Goal: Task Accomplishment & Management: Manage account settings

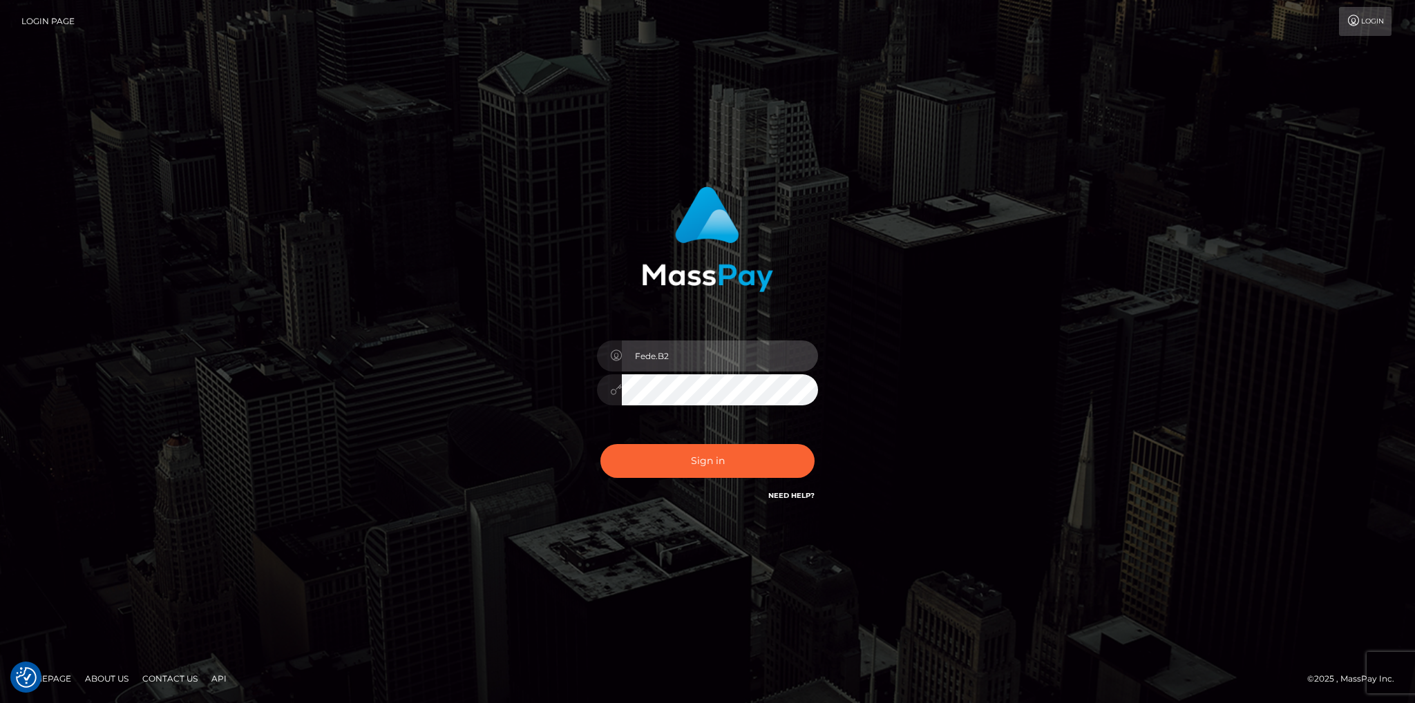
click at [694, 365] on input "Fede.B2" at bounding box center [720, 356] width 196 height 31
type input "fede.luminary"
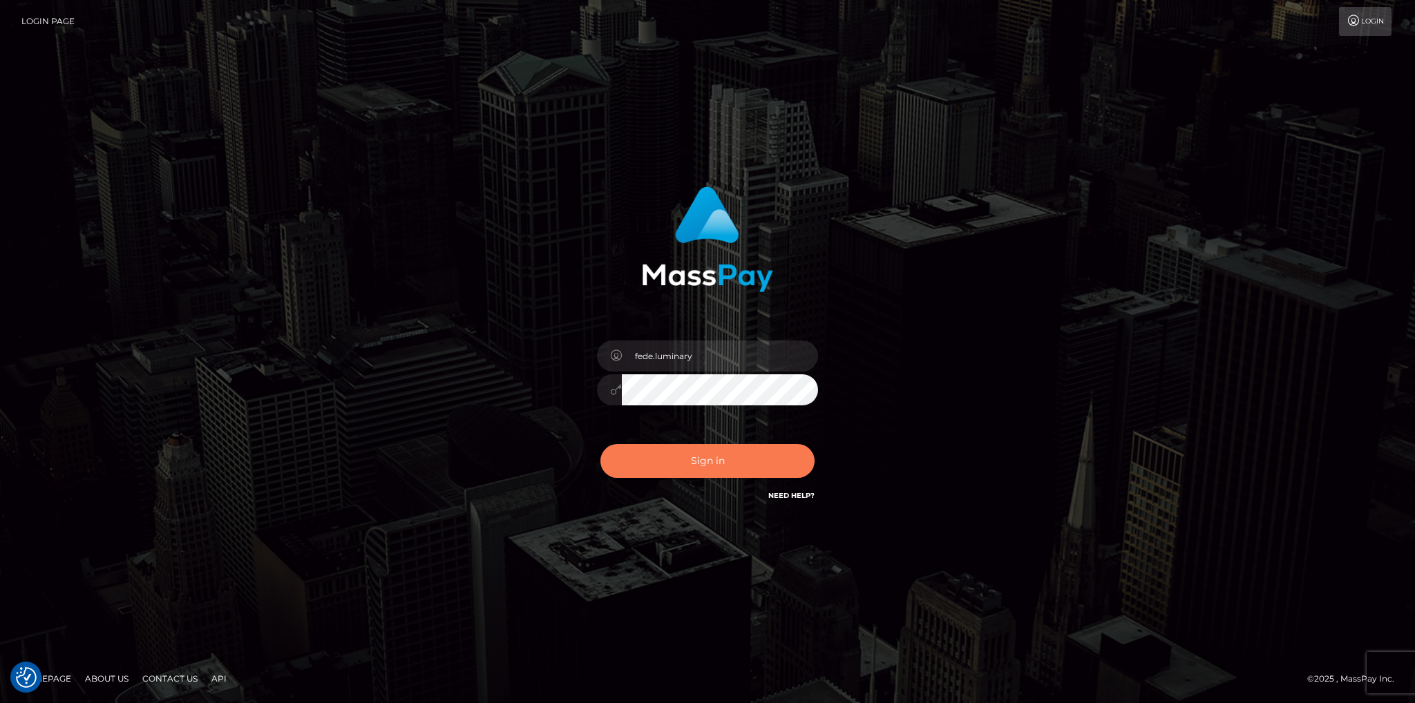
click at [741, 463] on button "Sign in" at bounding box center [707, 461] width 214 height 34
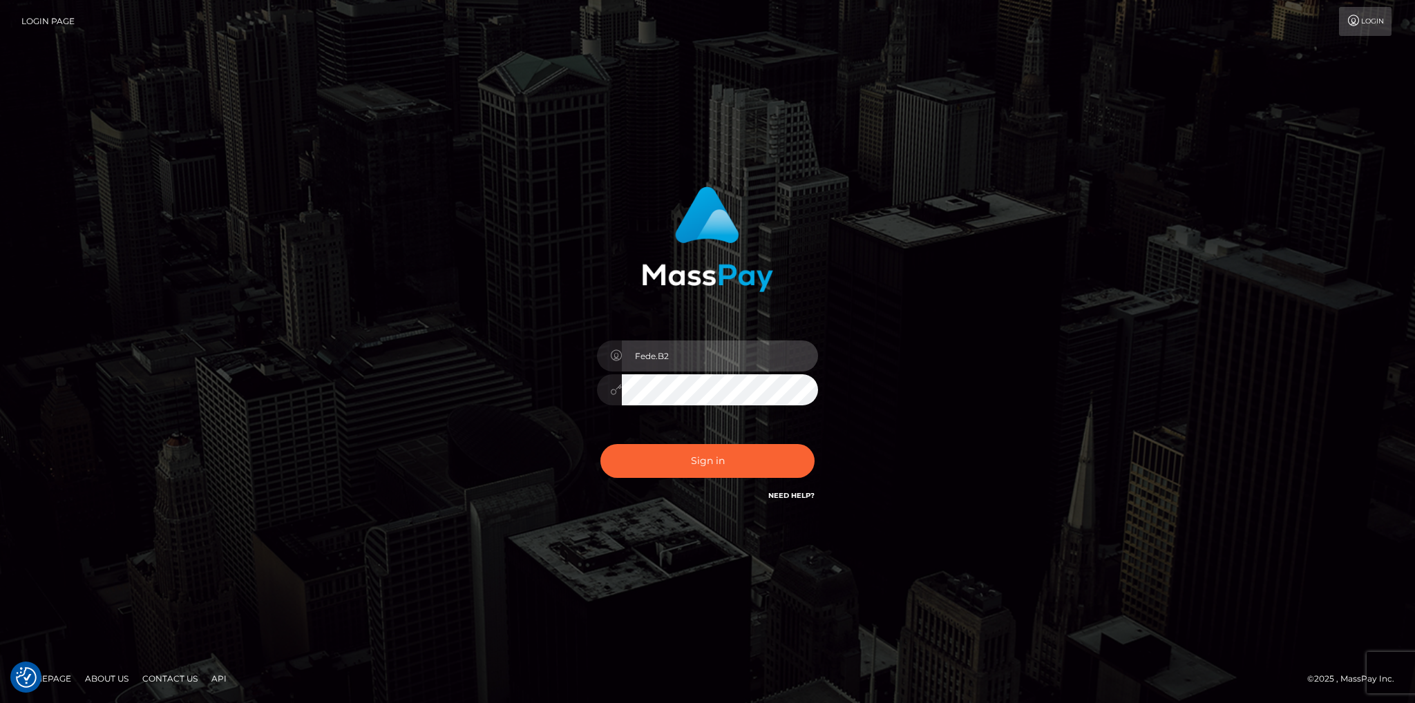
click at [754, 370] on input "Fede.B2" at bounding box center [720, 356] width 196 height 31
type input "fede.luminary"
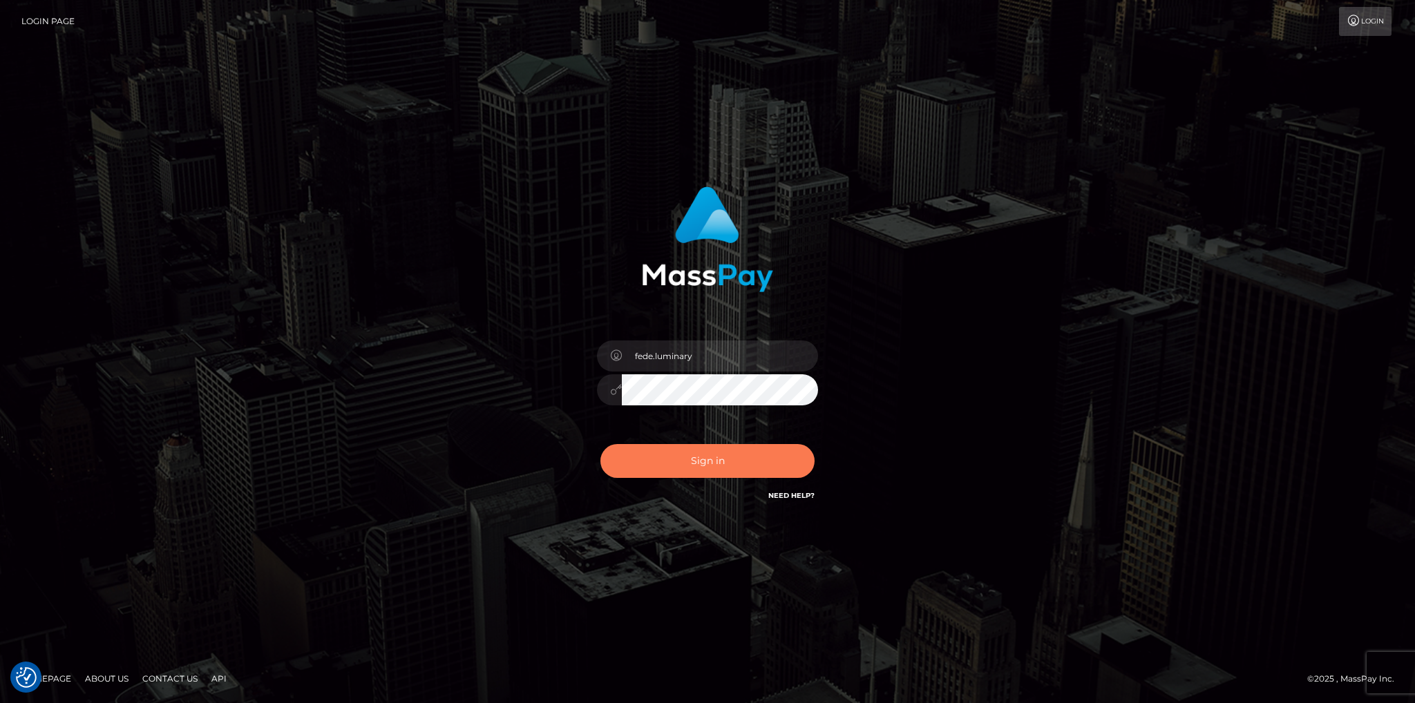
click at [762, 469] on button "Sign in" at bounding box center [707, 461] width 214 height 34
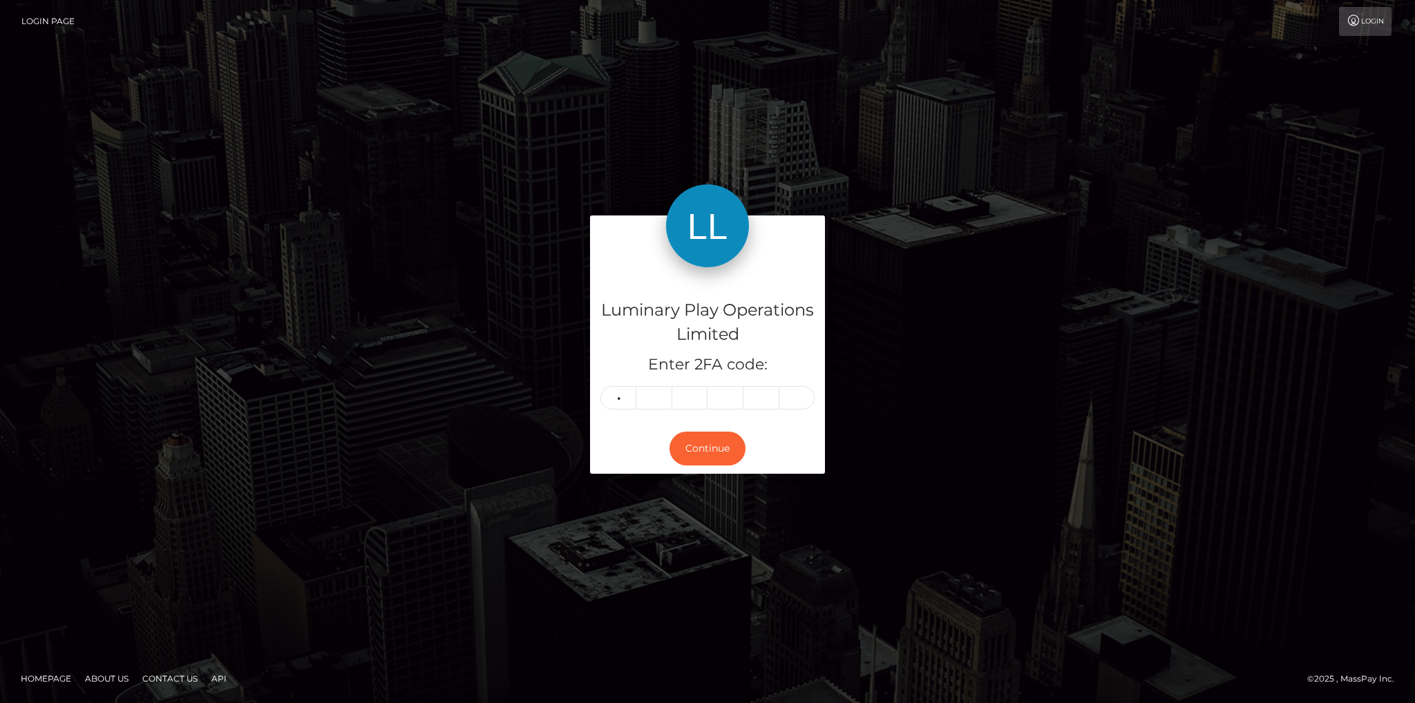
type input "2"
type input "8"
type input "5"
type input "7"
type input "8"
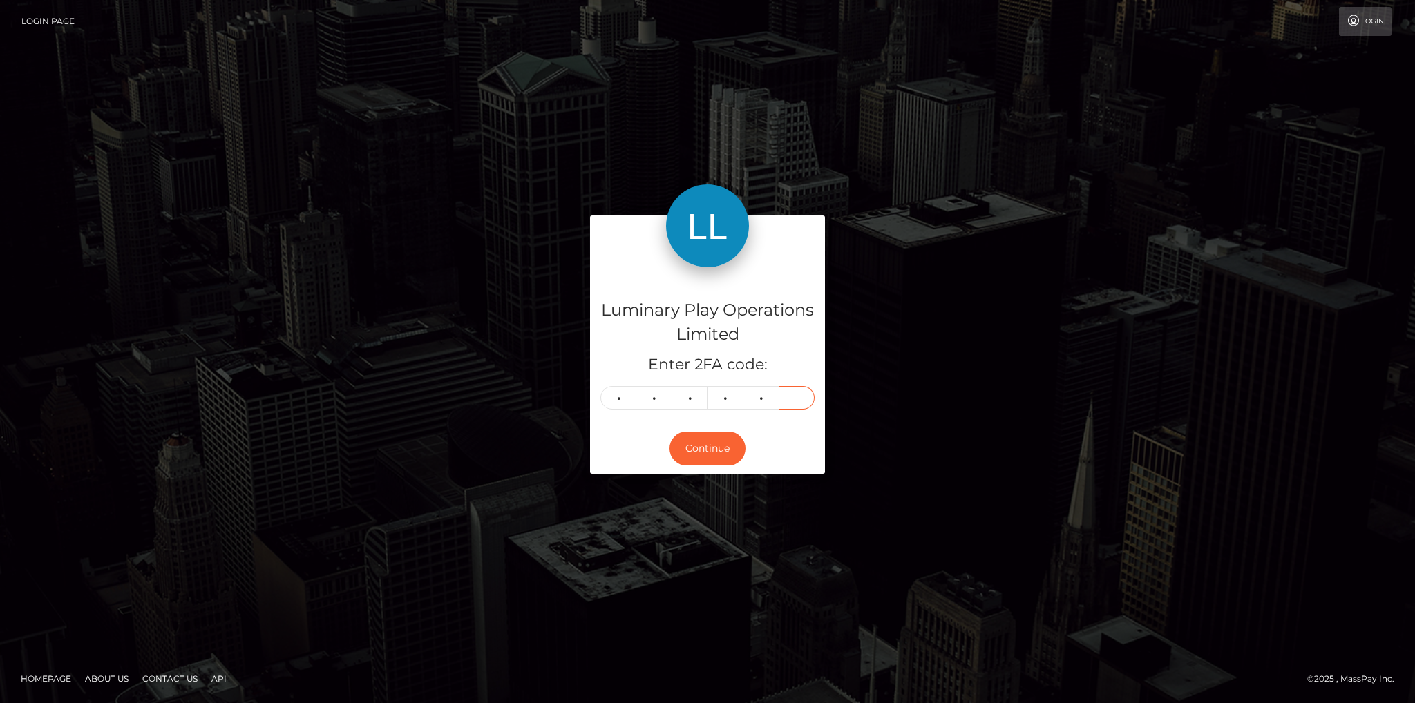
type input "6"
